Goal: Task Accomplishment & Management: Complete application form

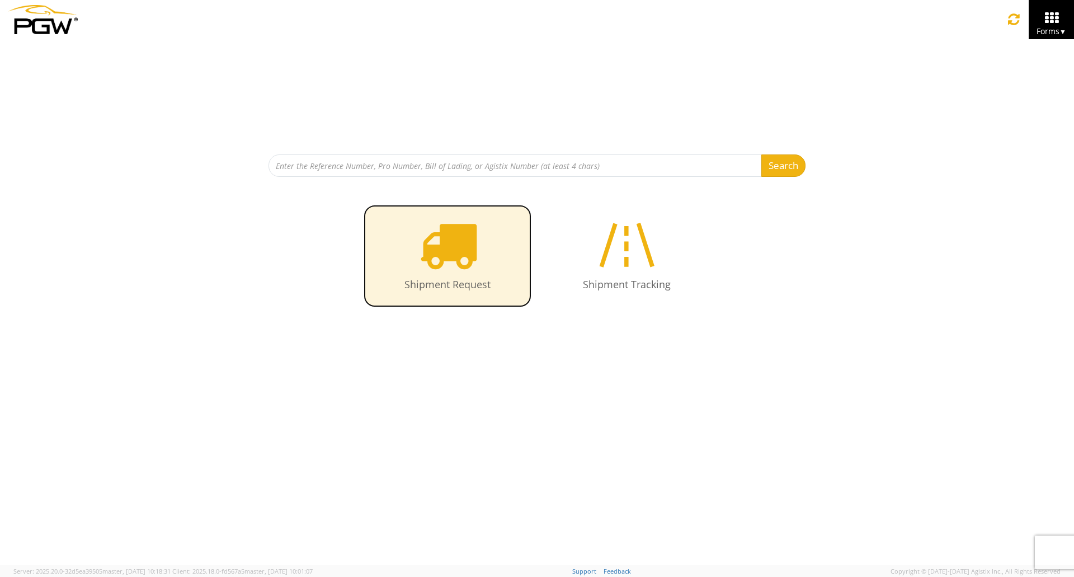
click at [446, 252] on icon at bounding box center [448, 245] width 58 height 58
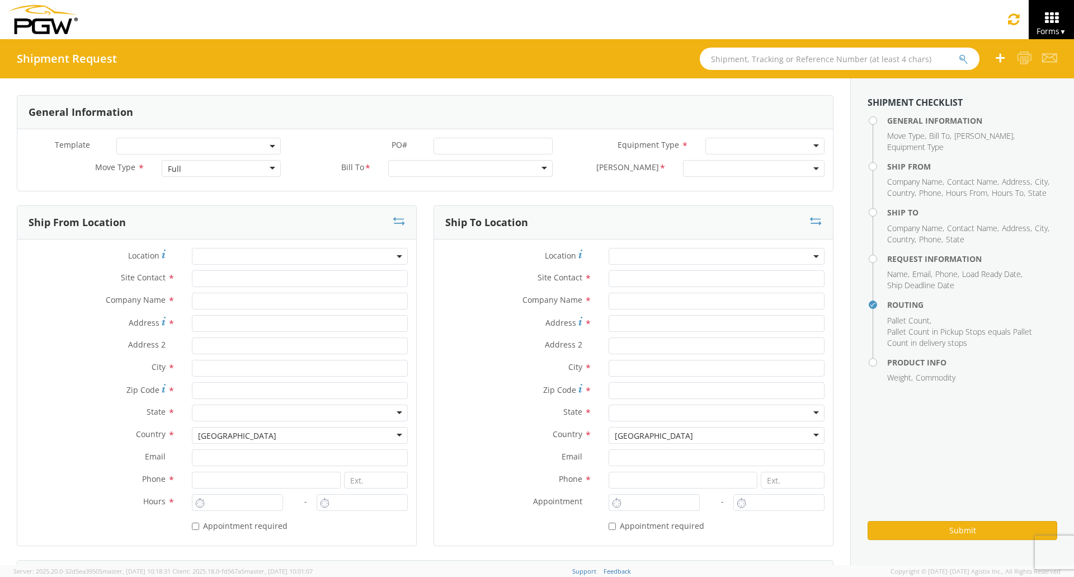
click at [741, 174] on span at bounding box center [754, 168] width 142 height 17
click at [773, 141] on div at bounding box center [764, 146] width 119 height 17
click at [643, 111] on div "General Information" at bounding box center [424, 113] width 815 height 34
click at [392, 253] on span at bounding box center [300, 256] width 216 height 17
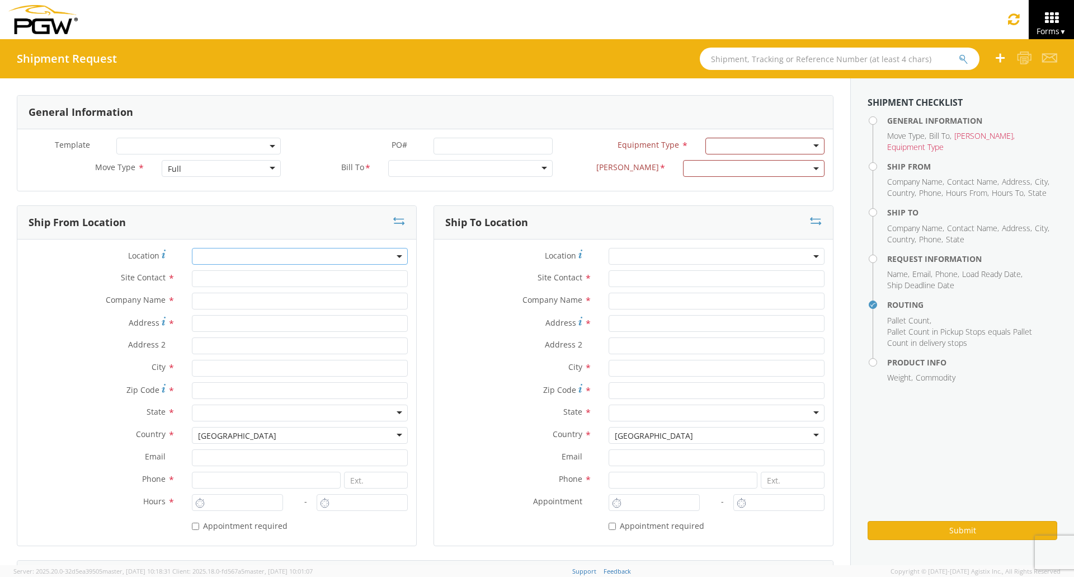
click at [392, 253] on span at bounding box center [300, 256] width 216 height 17
click at [806, 147] on div at bounding box center [764, 146] width 119 height 17
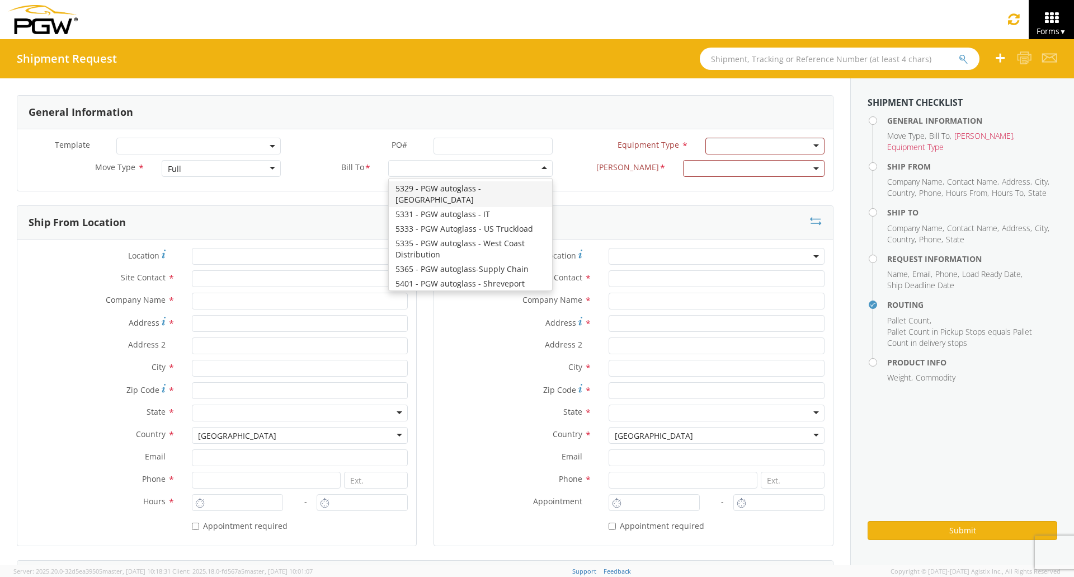
click at [543, 165] on div at bounding box center [470, 168] width 164 height 17
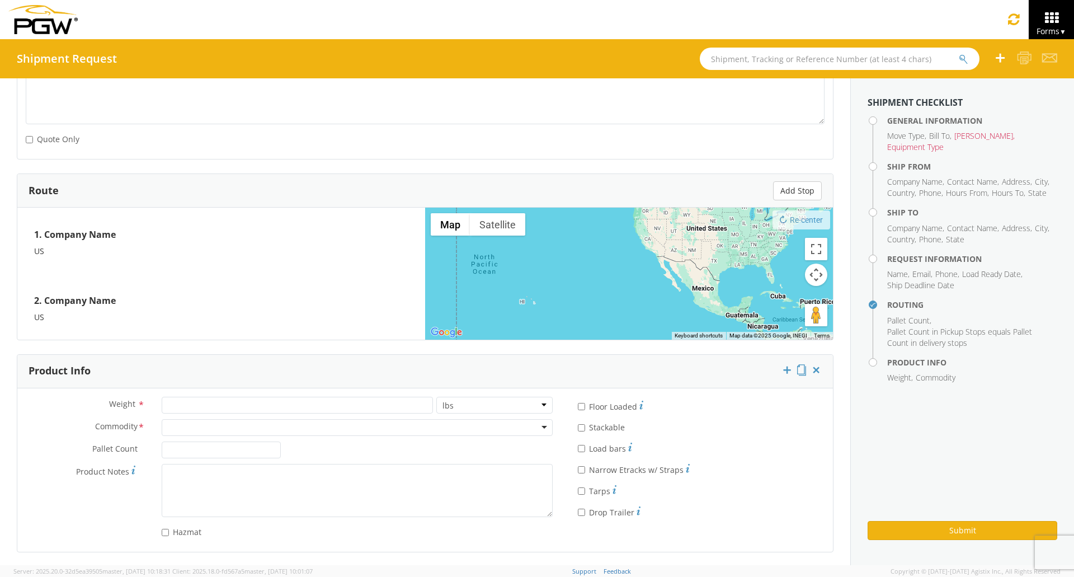
scroll to position [758, 0]
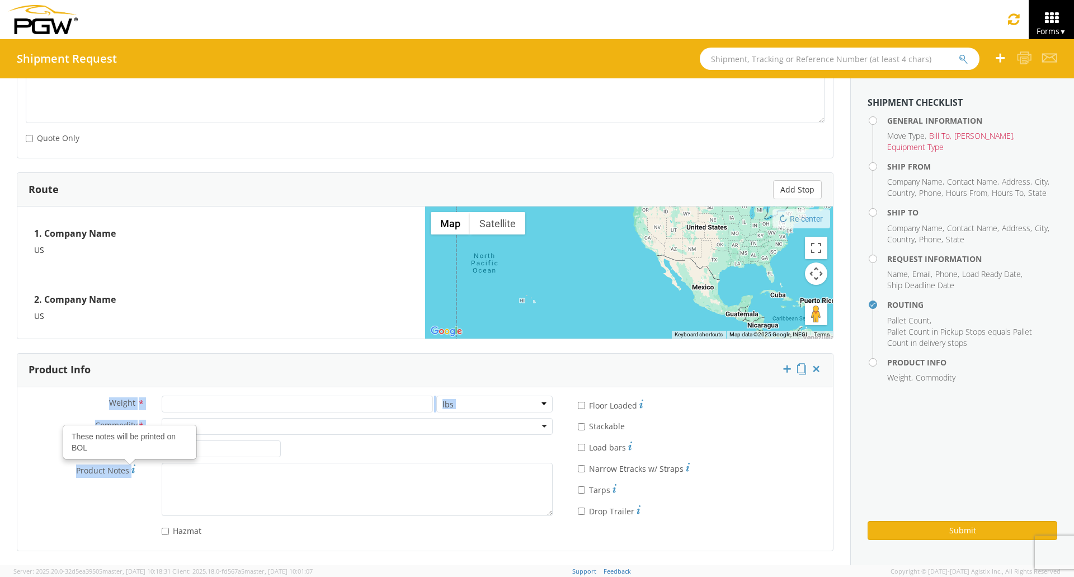
drag, startPoint x: 109, startPoint y: 403, endPoint x: 131, endPoint y: 464, distance: 64.4
click at [133, 464] on div "Weight * lbs kgs Commodity * Adhesives / Glues Aquapel Aquapel - T/L only Attac…" at bounding box center [289, 468] width 544 height 147
click at [674, 447] on div "* Load bars" at bounding box center [697, 445] width 238 height 16
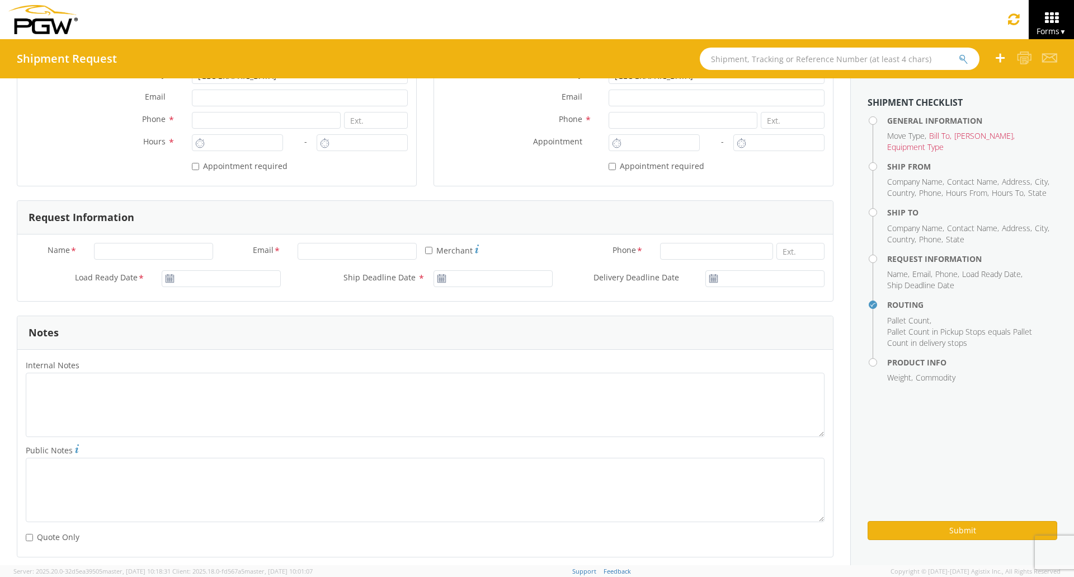
scroll to position [423, 0]
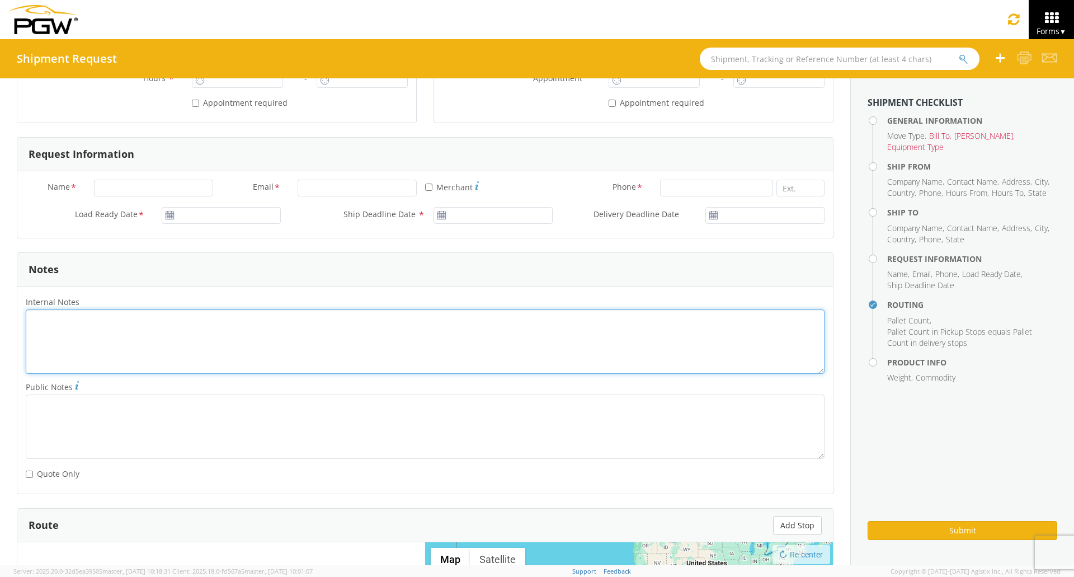
click at [127, 329] on textarea "Internal Notes *" at bounding box center [425, 341] width 799 height 64
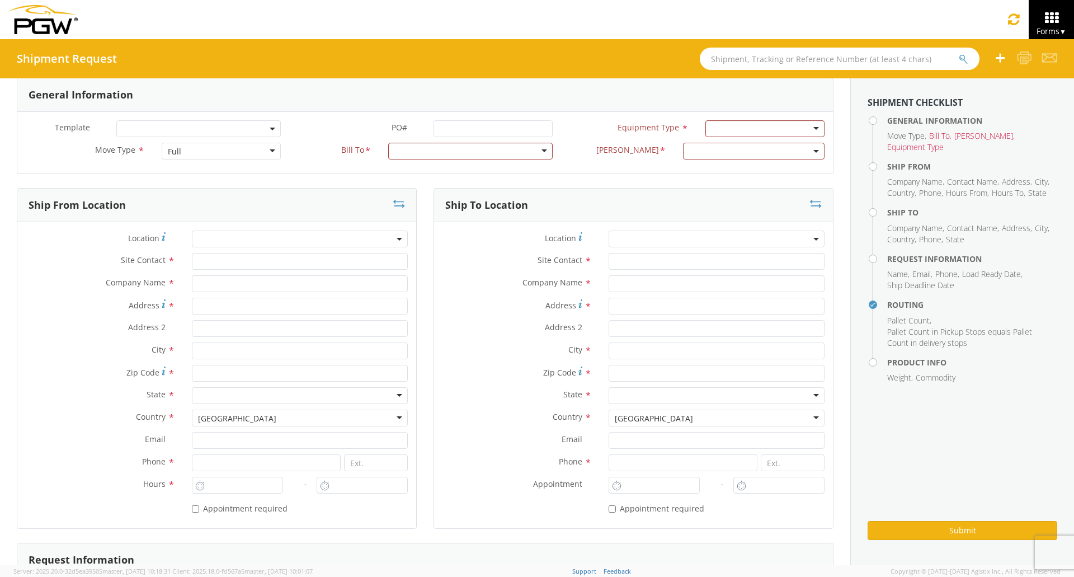
scroll to position [0, 0]
